Goal: Information Seeking & Learning: Learn about a topic

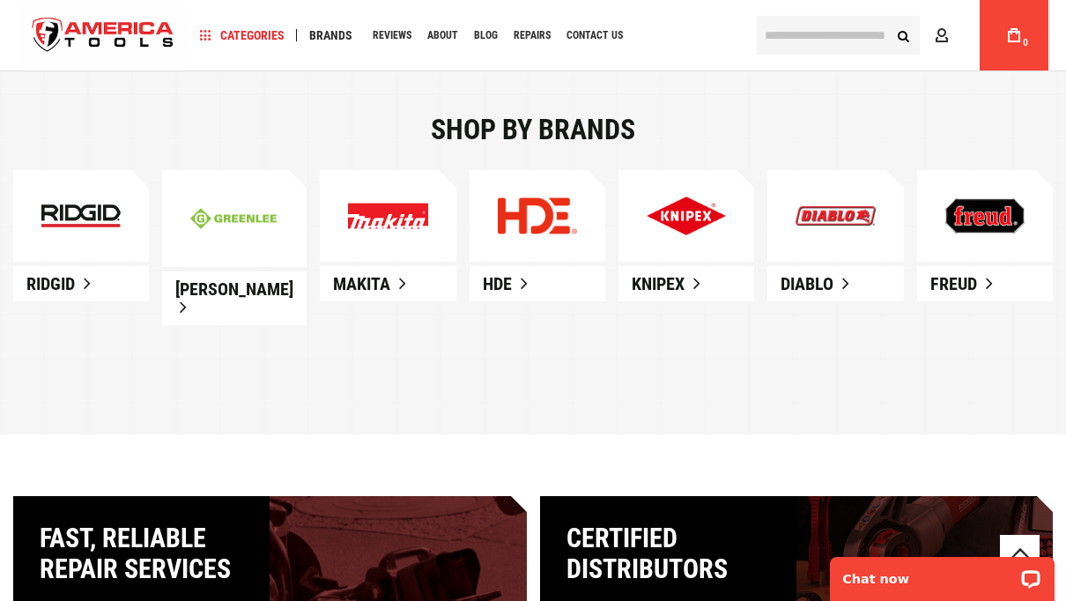
scroll to position [994, 0]
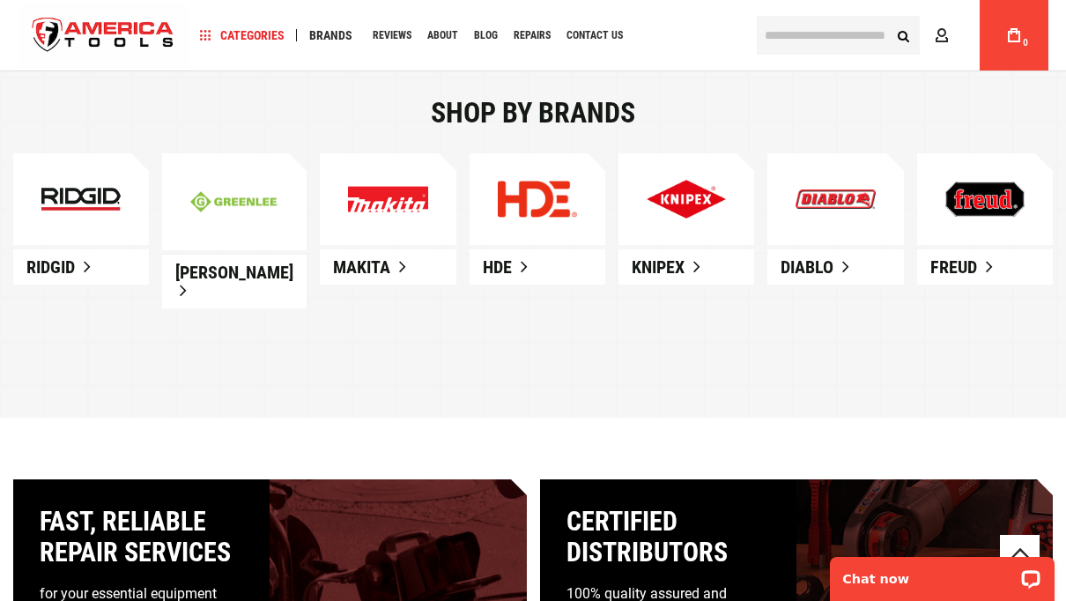
click at [72, 217] on link at bounding box center [81, 199] width 136 height 92
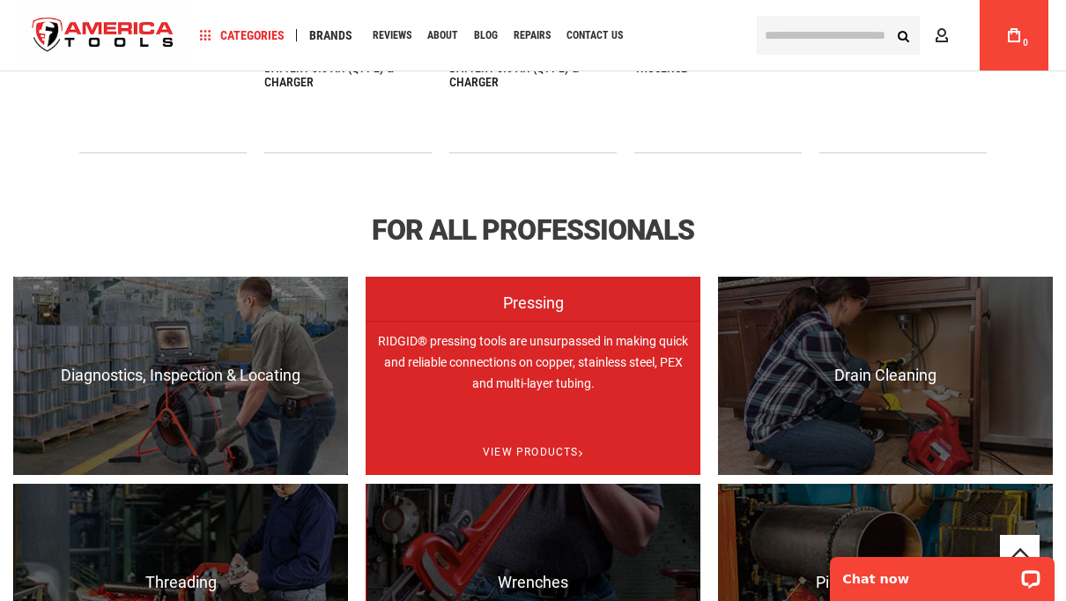
scroll to position [944, 0]
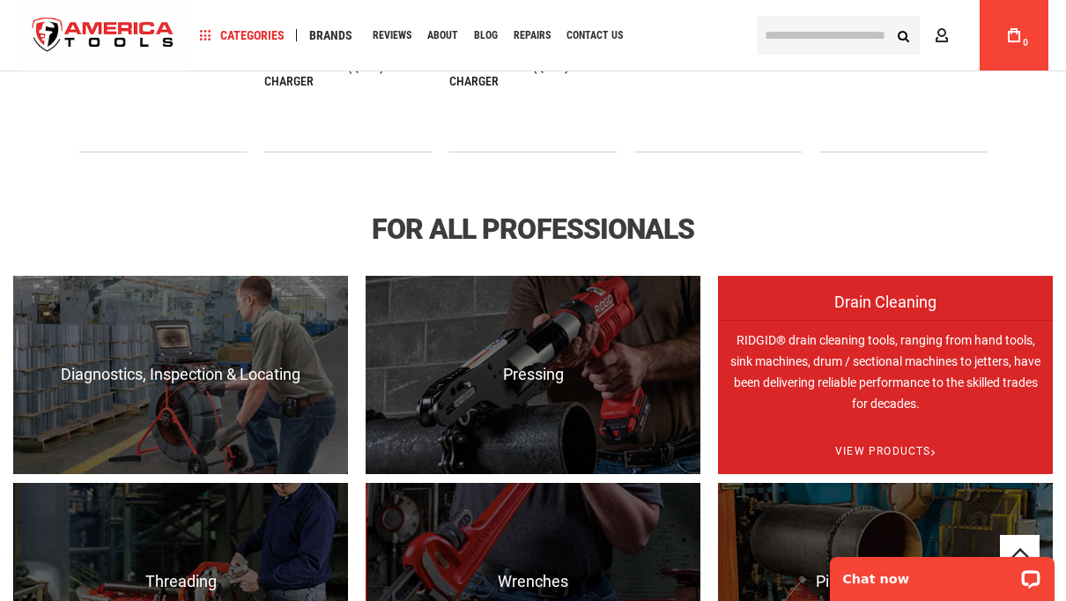
click at [874, 351] on p "RIDGID® drain cleaning tools, ranging from hand tools, sink machines, drum / se…" at bounding box center [885, 419] width 335 height 198
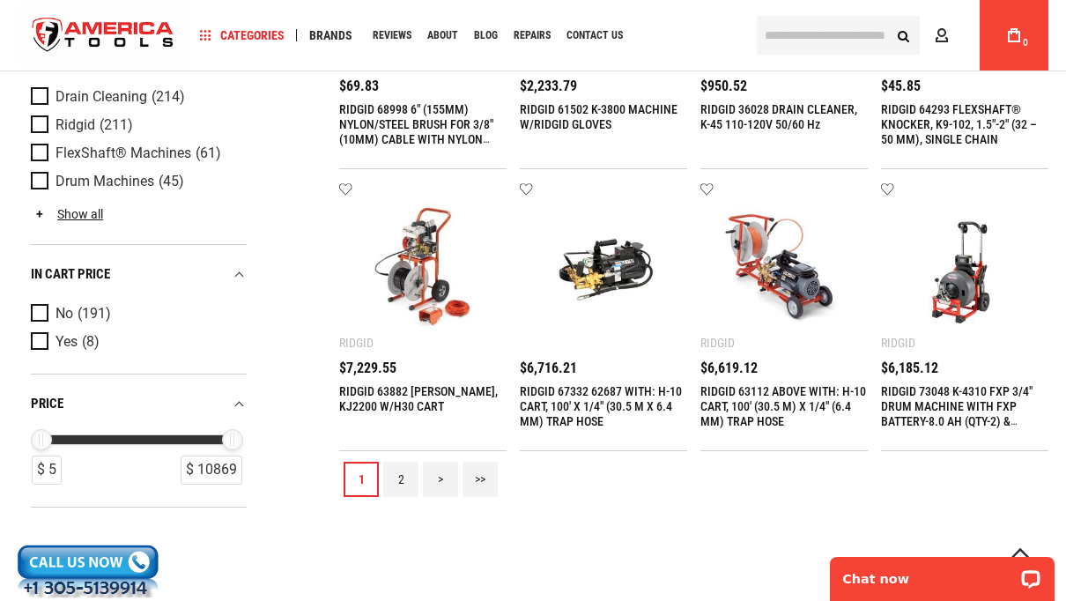
scroll to position [1702, 0]
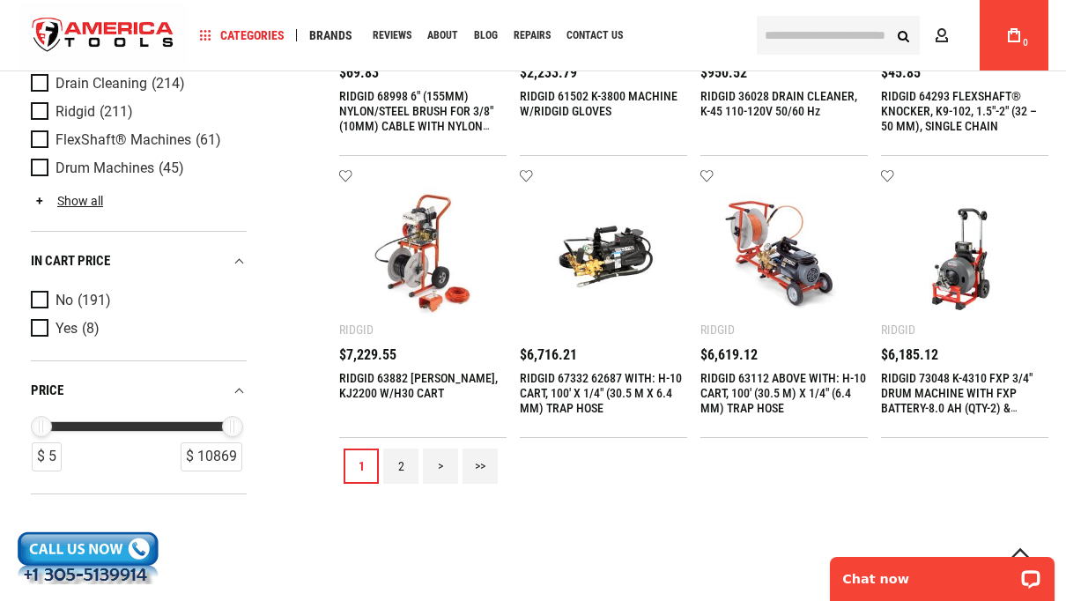
click at [403, 463] on link "2" at bounding box center [400, 465] width 35 height 35
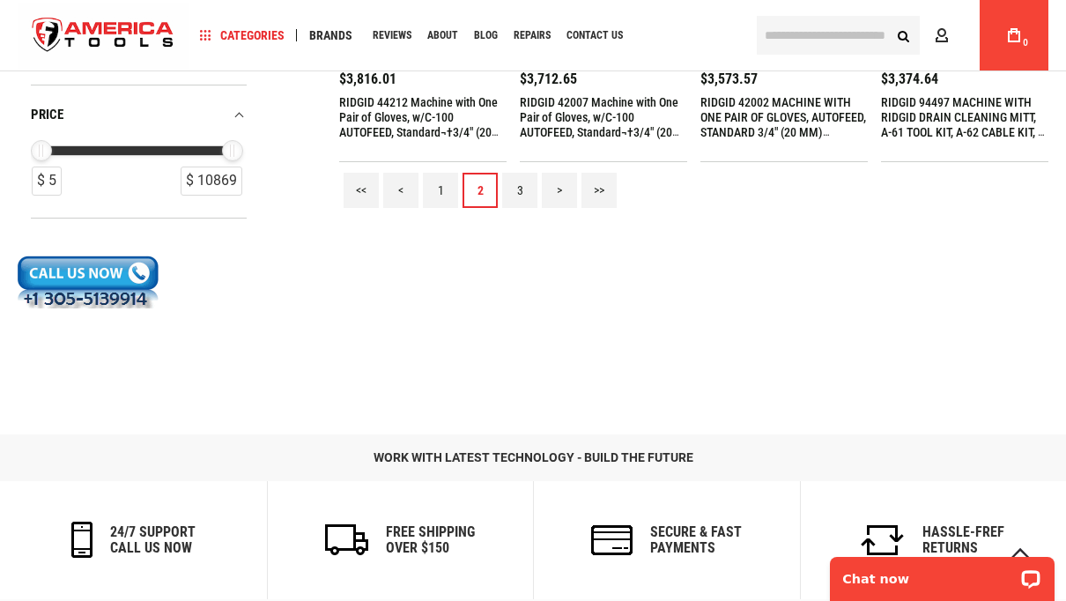
scroll to position [1887, 0]
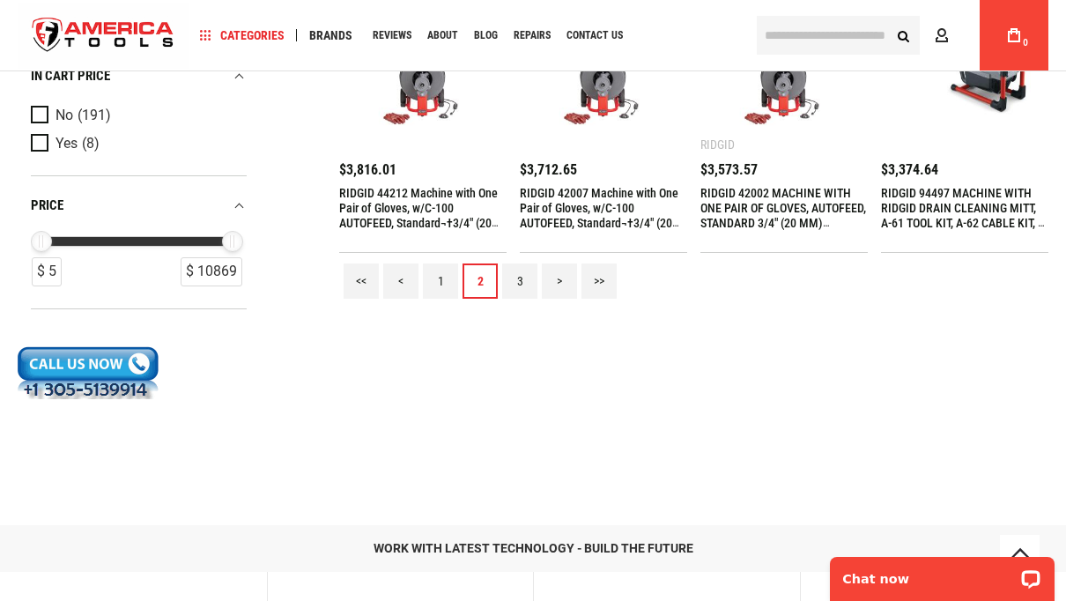
click at [520, 277] on link "3" at bounding box center [519, 280] width 35 height 35
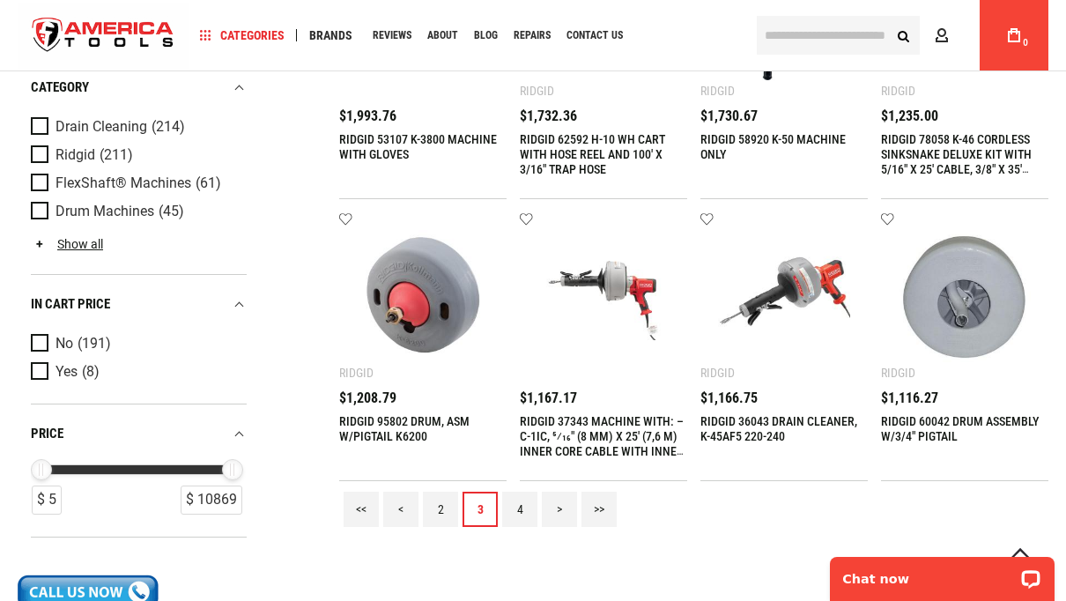
scroll to position [1661, 0]
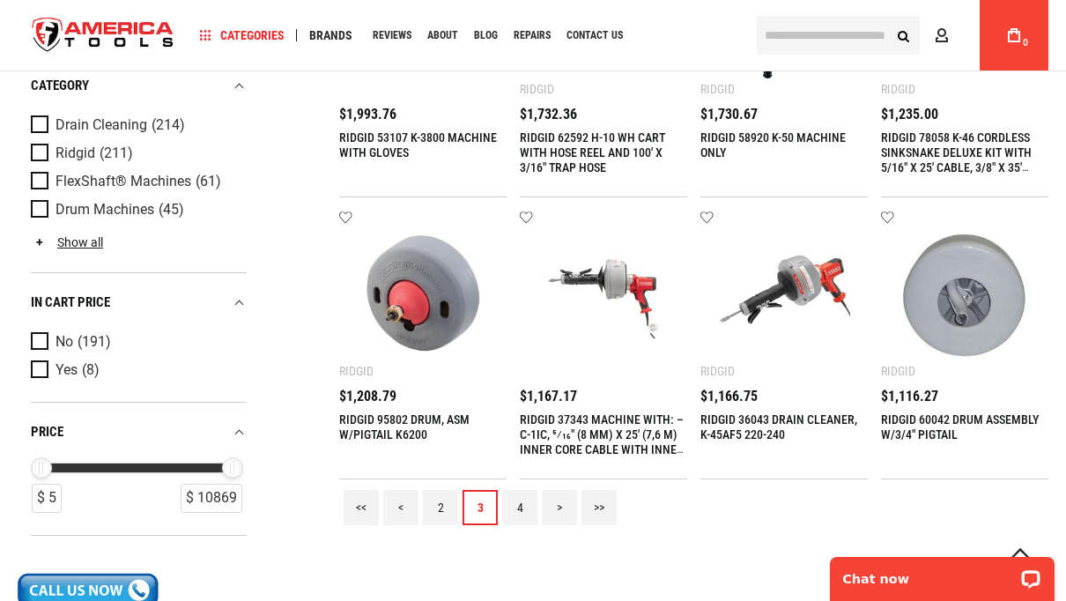
click at [521, 509] on link "4" at bounding box center [519, 507] width 35 height 35
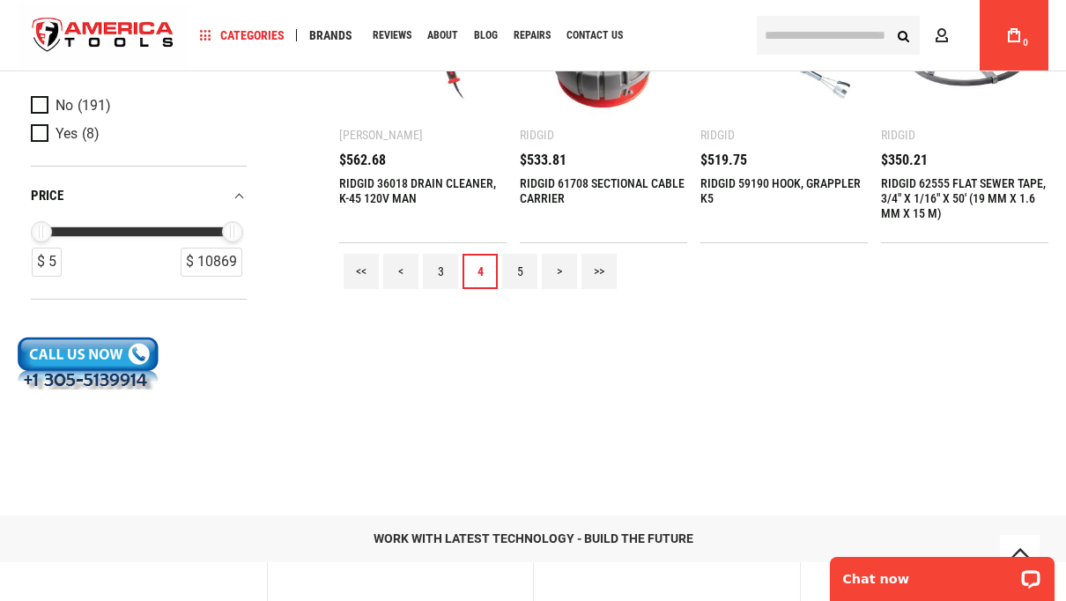
scroll to position [1918, 0]
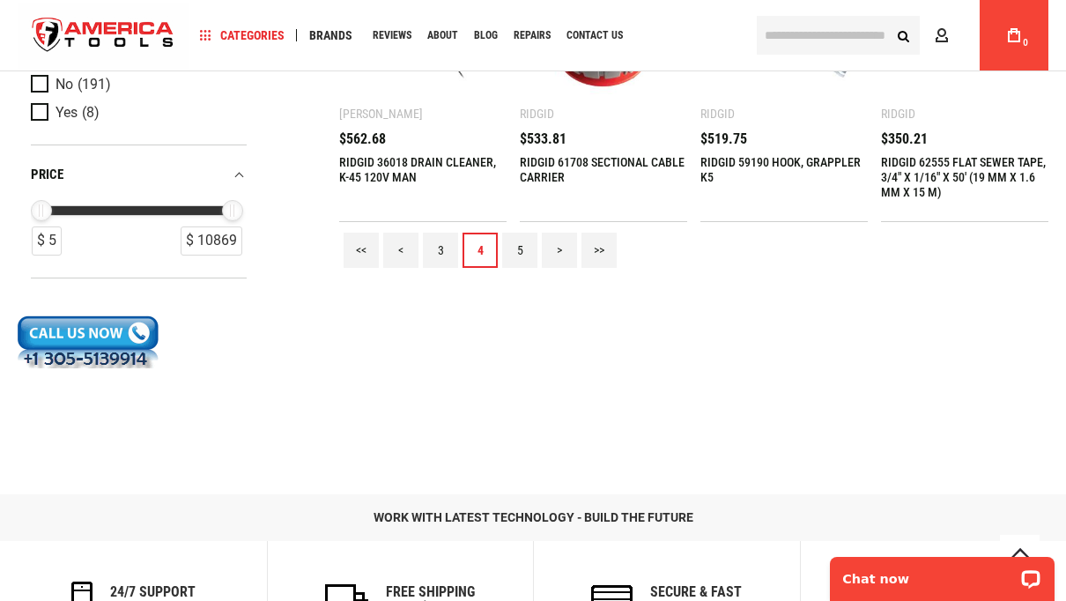
click at [520, 257] on link "5" at bounding box center [519, 249] width 35 height 35
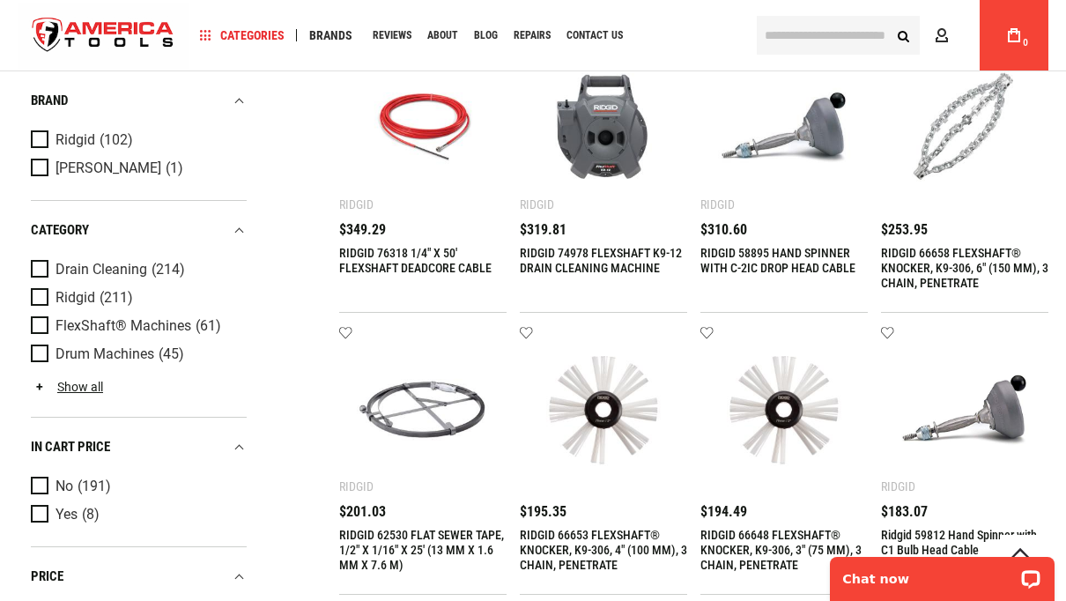
scroll to position [0, 0]
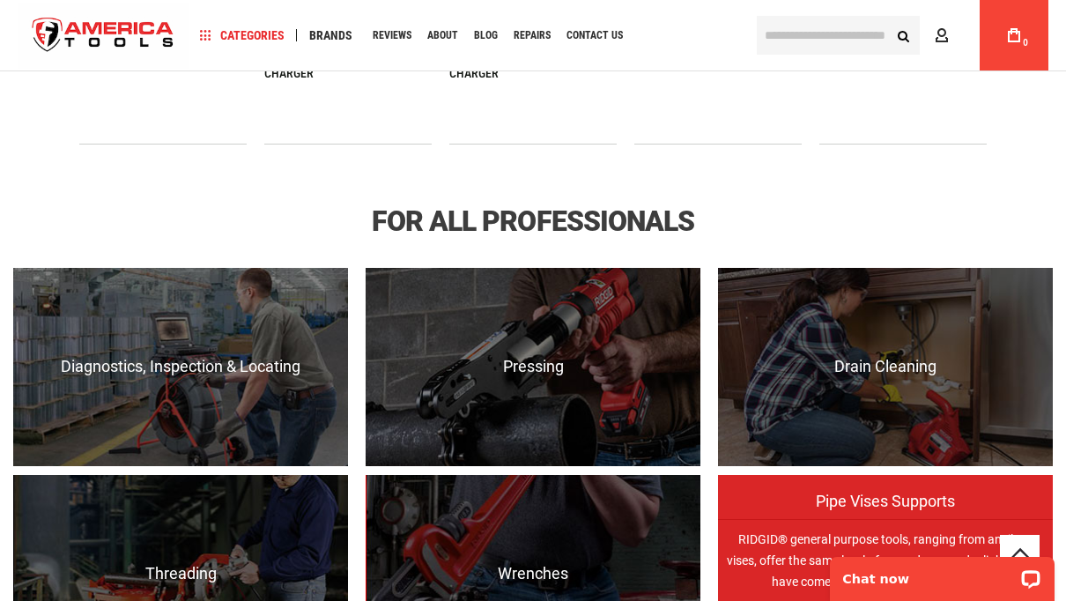
scroll to position [1070, 0]
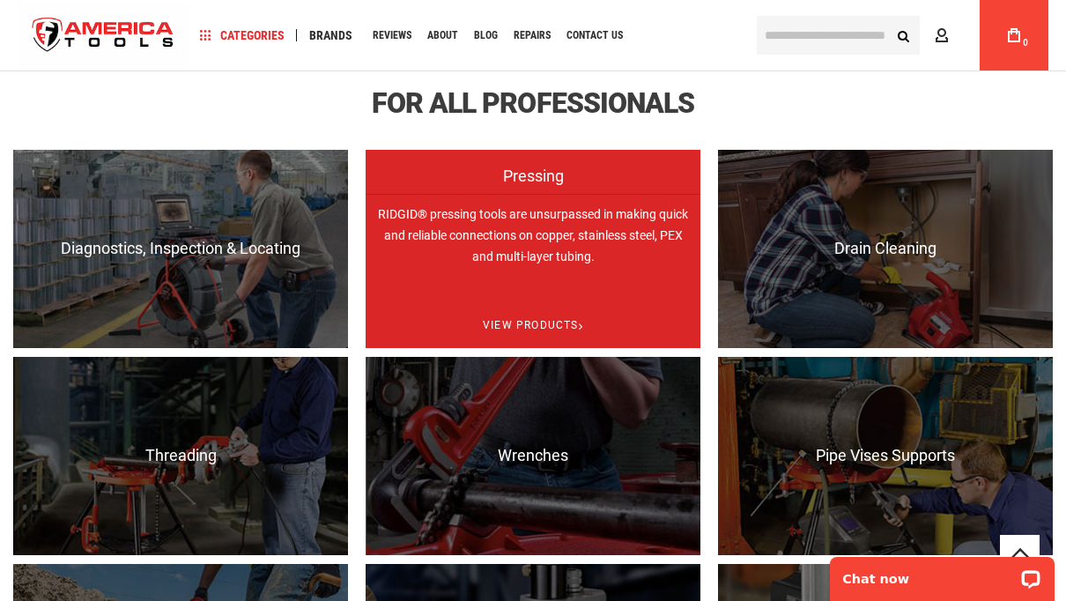
click at [515, 251] on p "RIDGID® pressing tools are unsurpassed in making quick and reliable connections…" at bounding box center [532, 293] width 335 height 198
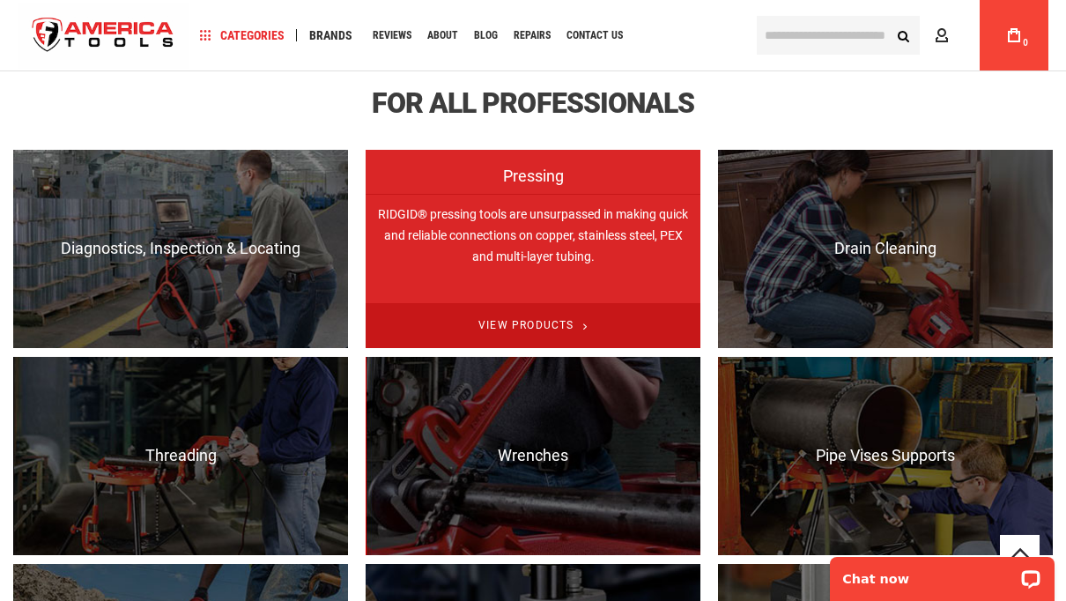
click at [519, 303] on span "View Products" at bounding box center [532, 325] width 335 height 45
